Goal: Use online tool/utility: Utilize a website feature to perform a specific function

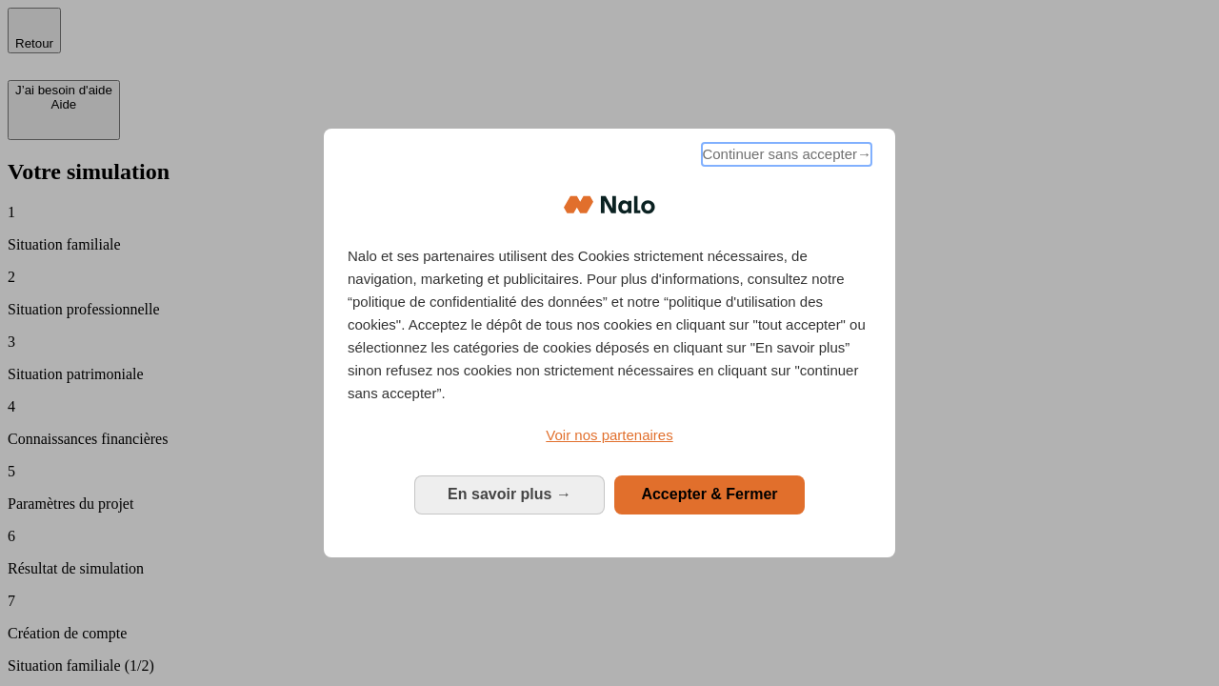
click at [785, 157] on span "Continuer sans accepter →" at bounding box center [786, 154] width 169 height 23
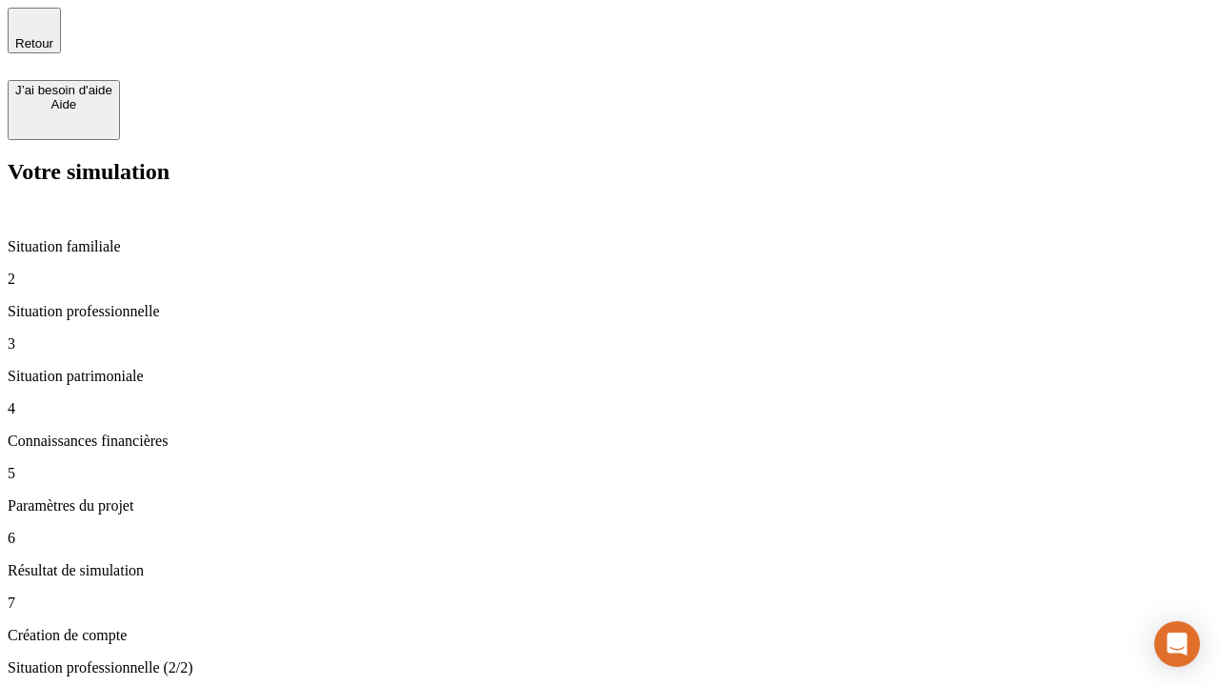
type input "30 000"
type input "40 000"
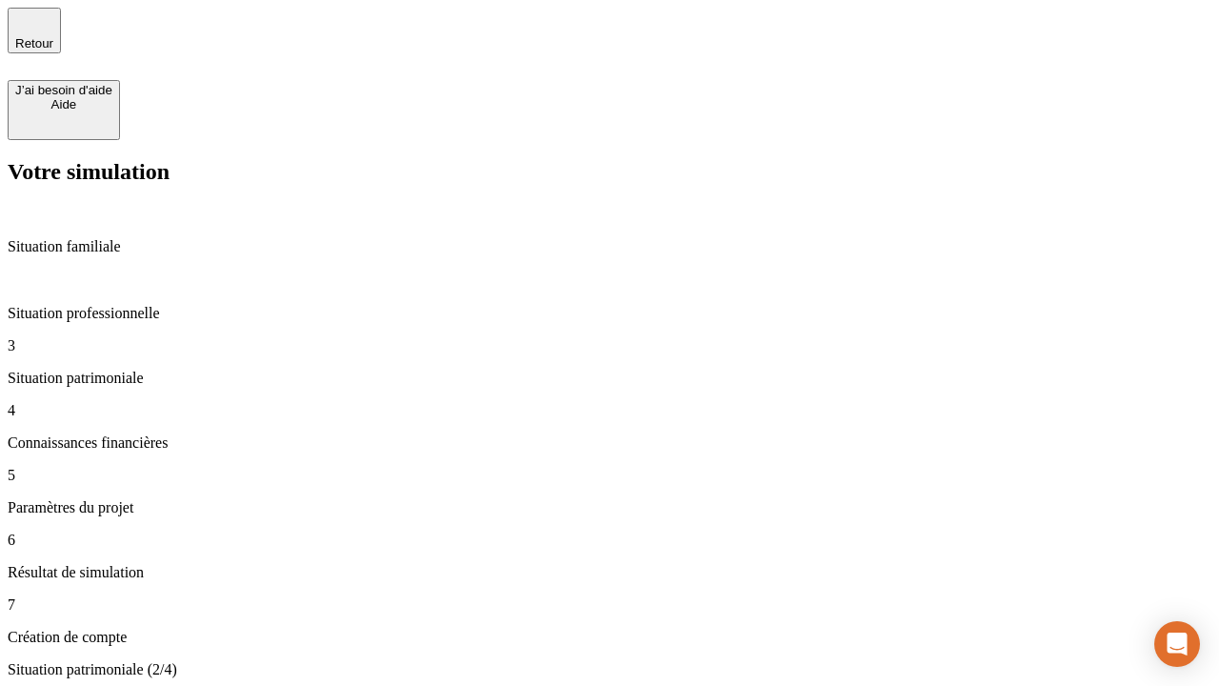
type input "1 100"
type input "20"
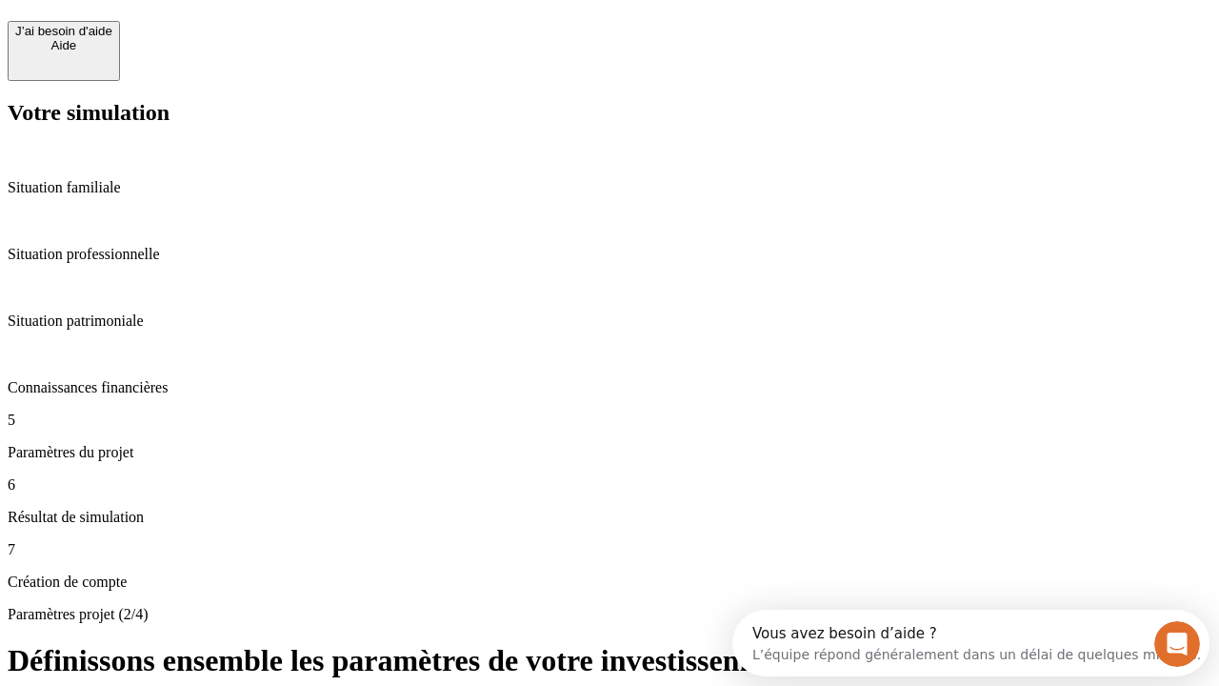
scroll to position [17, 0]
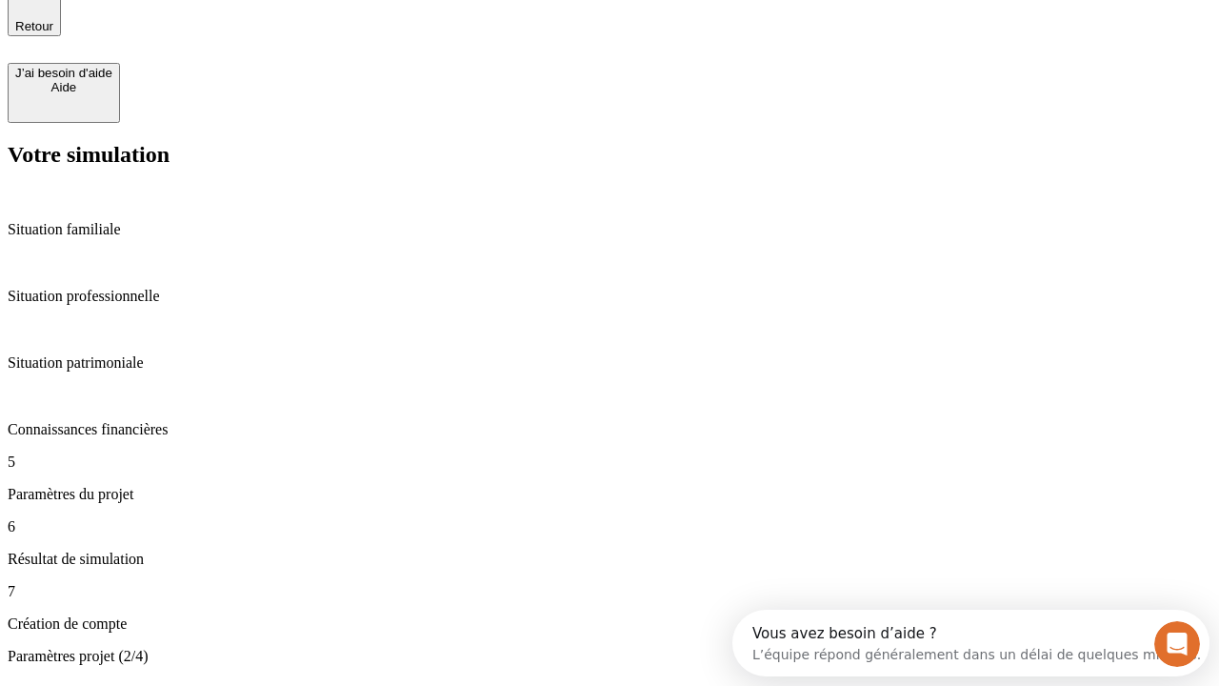
type input "40"
type input "50 000"
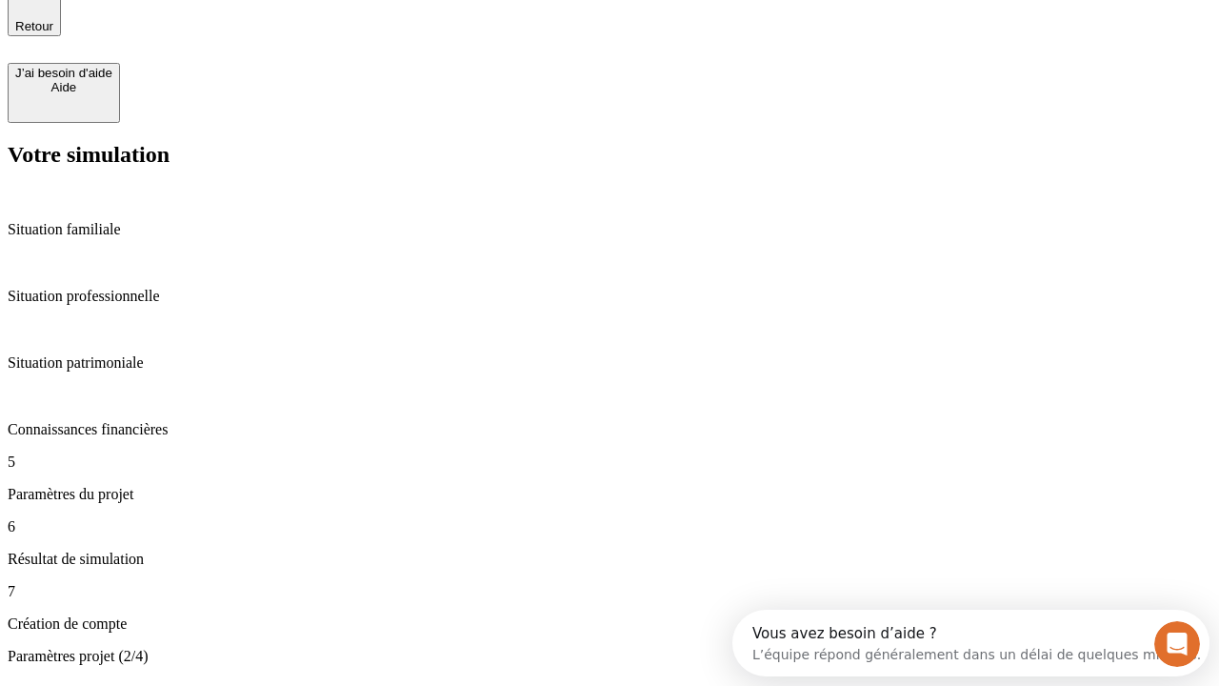
type input "640"
